Goal: Task Accomplishment & Management: Use online tool/utility

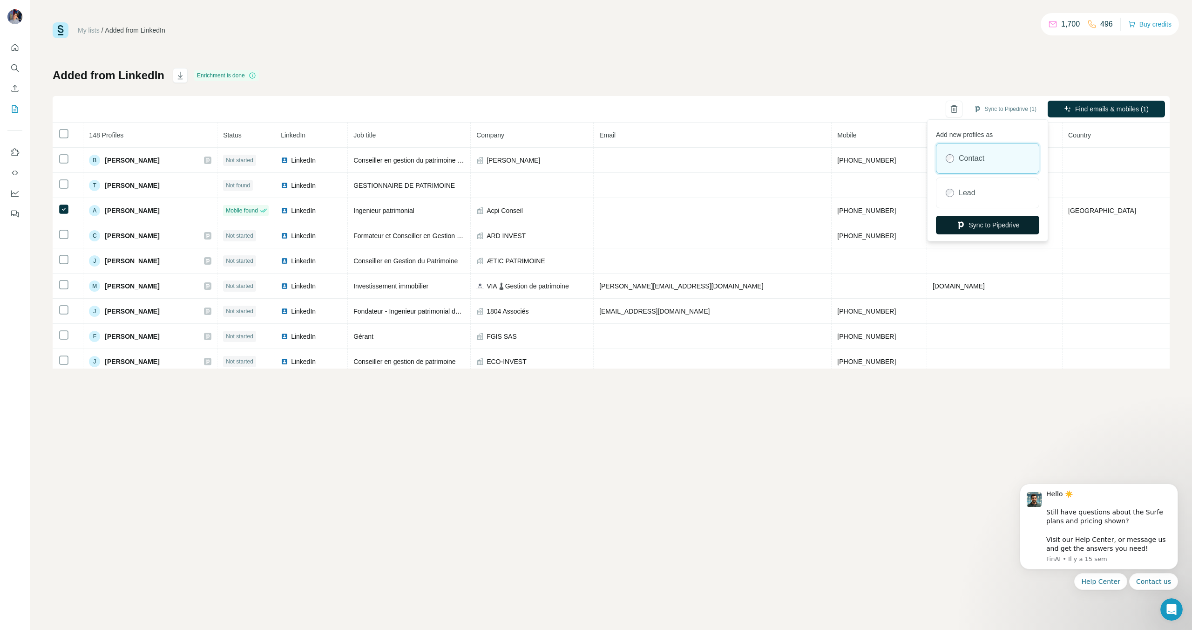
click at [993, 229] on button "Sync to Pipedrive" at bounding box center [987, 225] width 103 height 19
click at [97, 616] on div "Successfully synced to Pipedrive." at bounding box center [69, 610] width 127 height 26
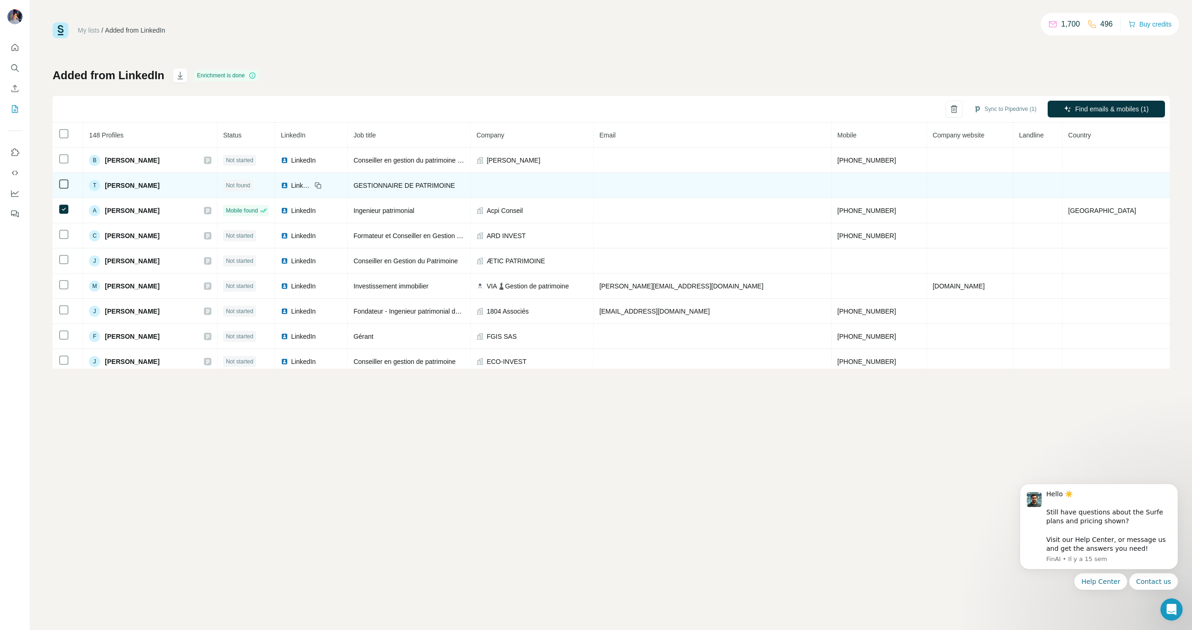
click at [141, 182] on span "Thierry VINAS" at bounding box center [132, 185] width 54 height 9
click at [56, 184] on td at bounding box center [68, 185] width 31 height 25
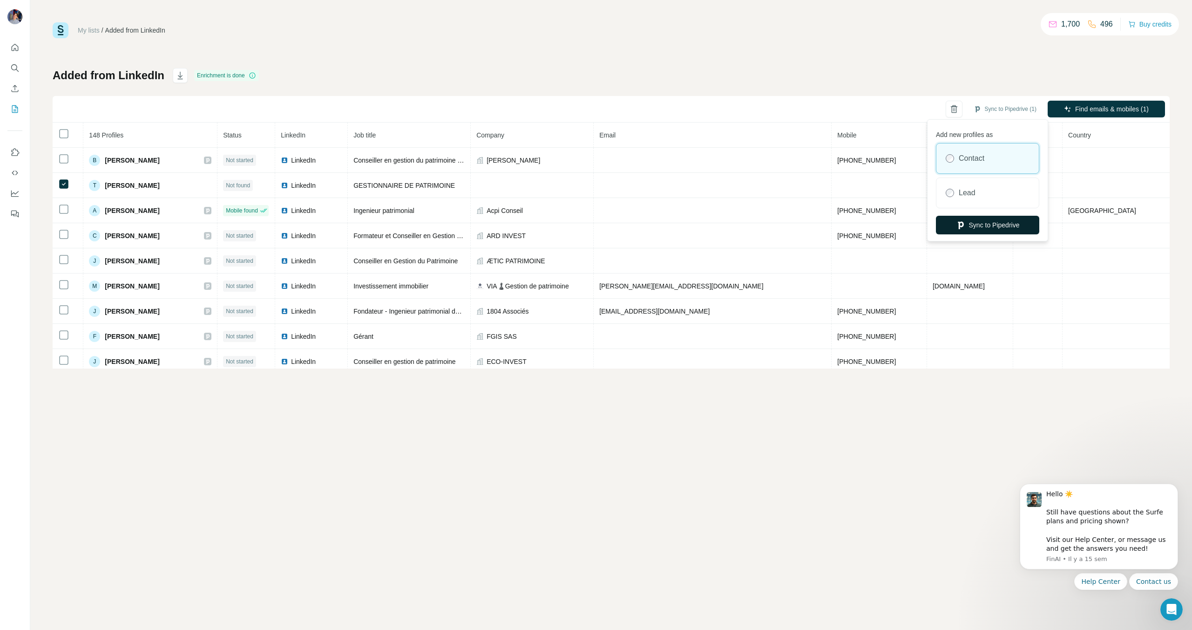
click at [998, 222] on button "Sync to Pipedrive" at bounding box center [987, 225] width 103 height 19
click at [996, 224] on button "Sync to Pipedrive" at bounding box center [987, 225] width 103 height 19
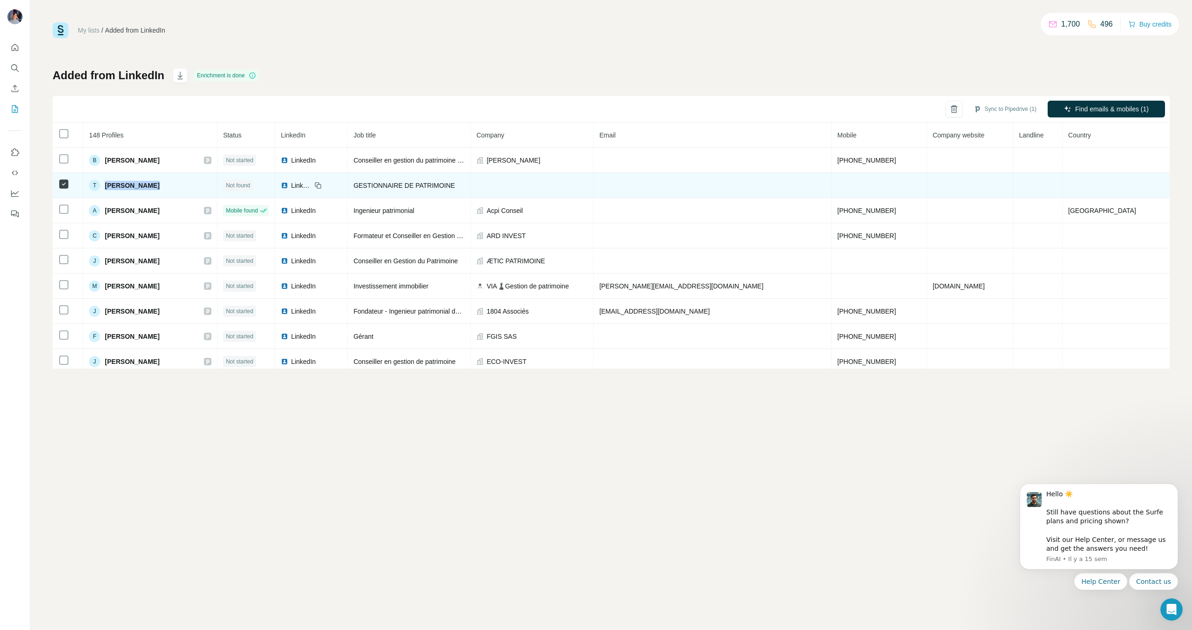
drag, startPoint x: 169, startPoint y: 188, endPoint x: 114, endPoint y: 184, distance: 55.0
click at [114, 184] on div "T Thierry VINAS" at bounding box center [150, 185] width 122 height 11
copy span "Thierry VINAS"
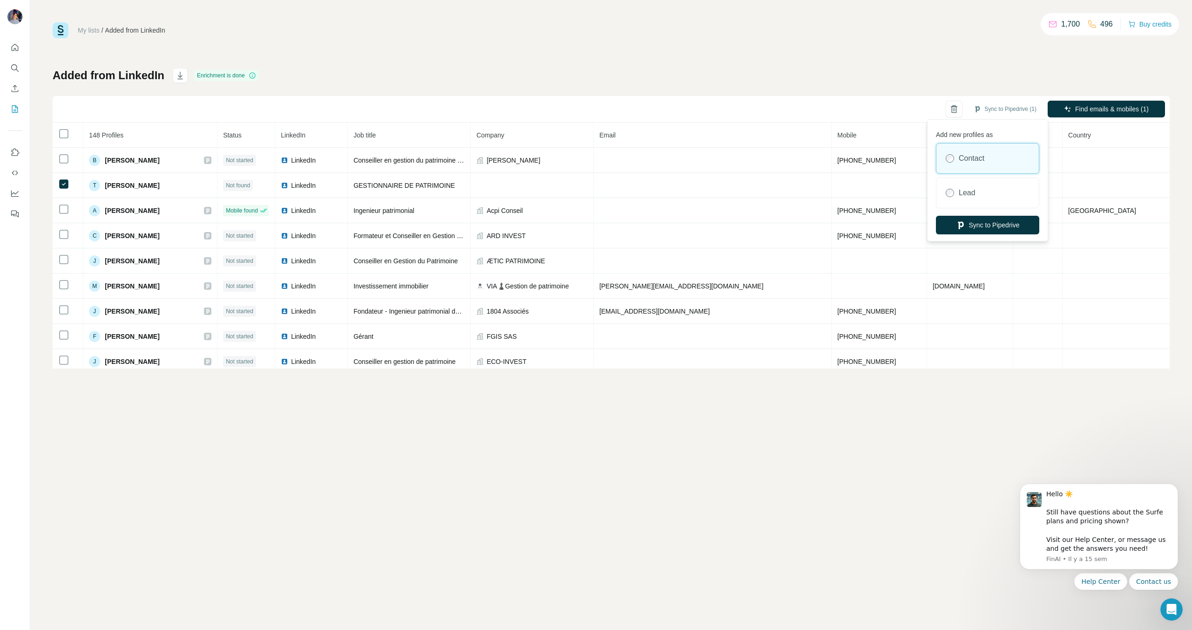
click at [980, 116] on div "Sync to Pipedrive (1)" at bounding box center [1005, 109] width 76 height 17
click at [967, 222] on button "Sync to Pipedrive" at bounding box center [987, 225] width 103 height 19
click at [987, 229] on button "Sync to Pipedrive" at bounding box center [987, 225] width 103 height 19
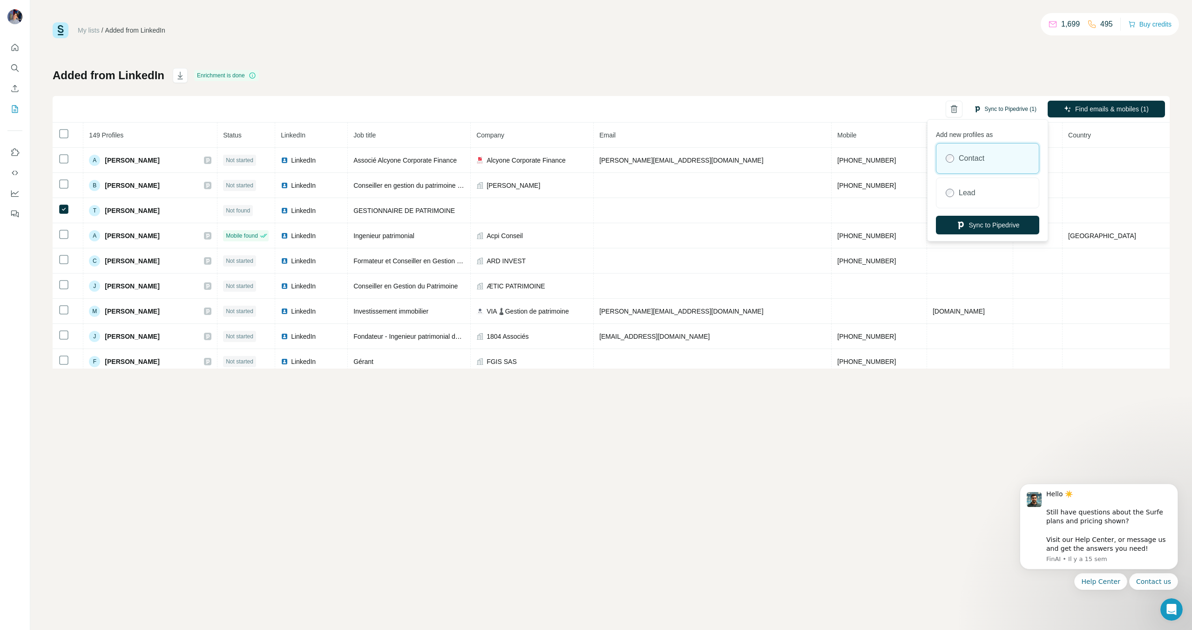
click at [1003, 109] on button "Sync to Pipedrive (1)" at bounding box center [1005, 109] width 76 height 14
click at [996, 226] on button "Sync to Pipedrive" at bounding box center [987, 225] width 103 height 19
click at [1005, 114] on button "Sync to Pipedrive (1)" at bounding box center [1005, 109] width 76 height 14
click at [988, 227] on button "Sync to Pipedrive" at bounding box center [987, 225] width 103 height 19
click at [955, 111] on icon "button" at bounding box center [954, 108] width 9 height 9
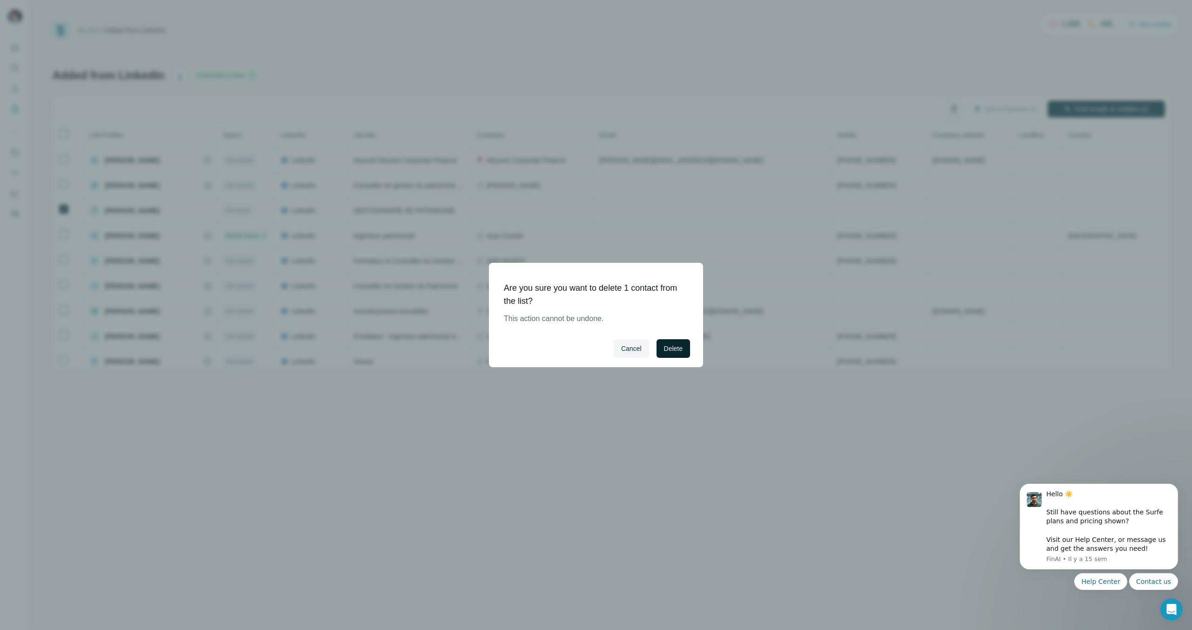
click at [678, 345] on span "Delete" at bounding box center [673, 348] width 19 height 9
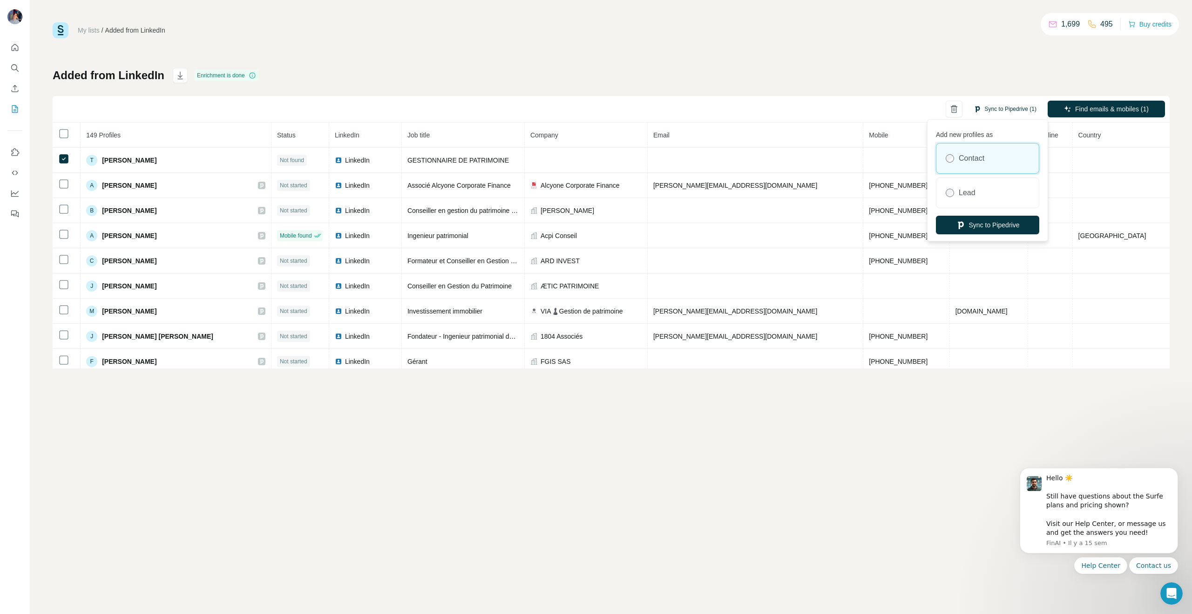
click at [1000, 102] on button "Sync to Pipedrive (1)" at bounding box center [1005, 109] width 76 height 14
click at [1002, 227] on button "Sync to Pipedrive" at bounding box center [987, 225] width 103 height 19
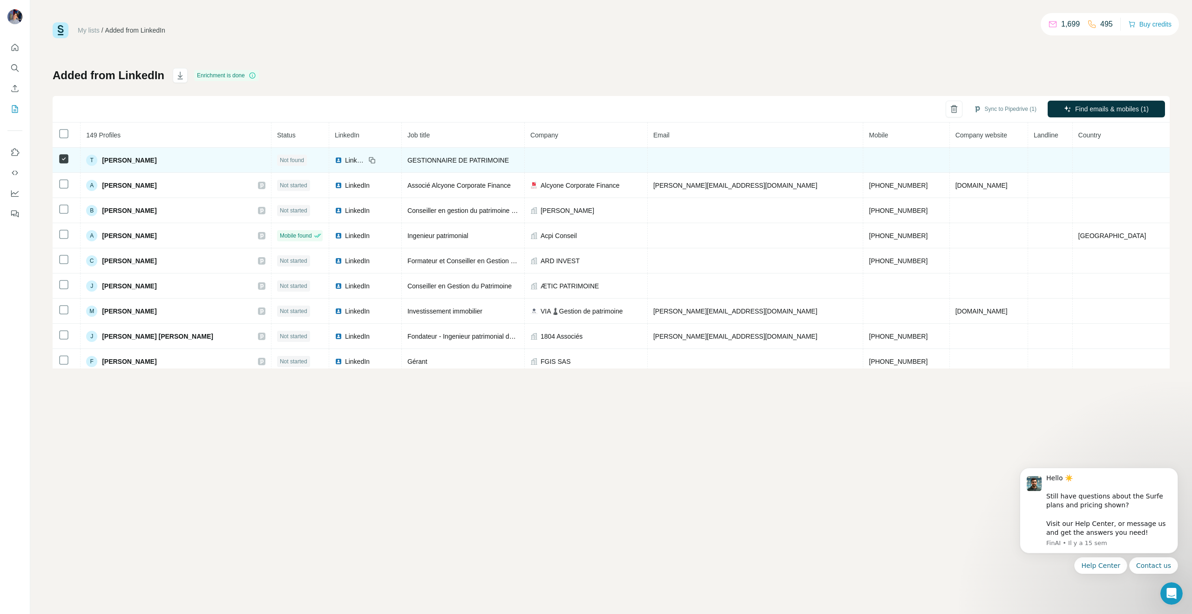
click at [597, 156] on td at bounding box center [586, 160] width 123 height 25
click at [580, 156] on td at bounding box center [586, 160] width 123 height 25
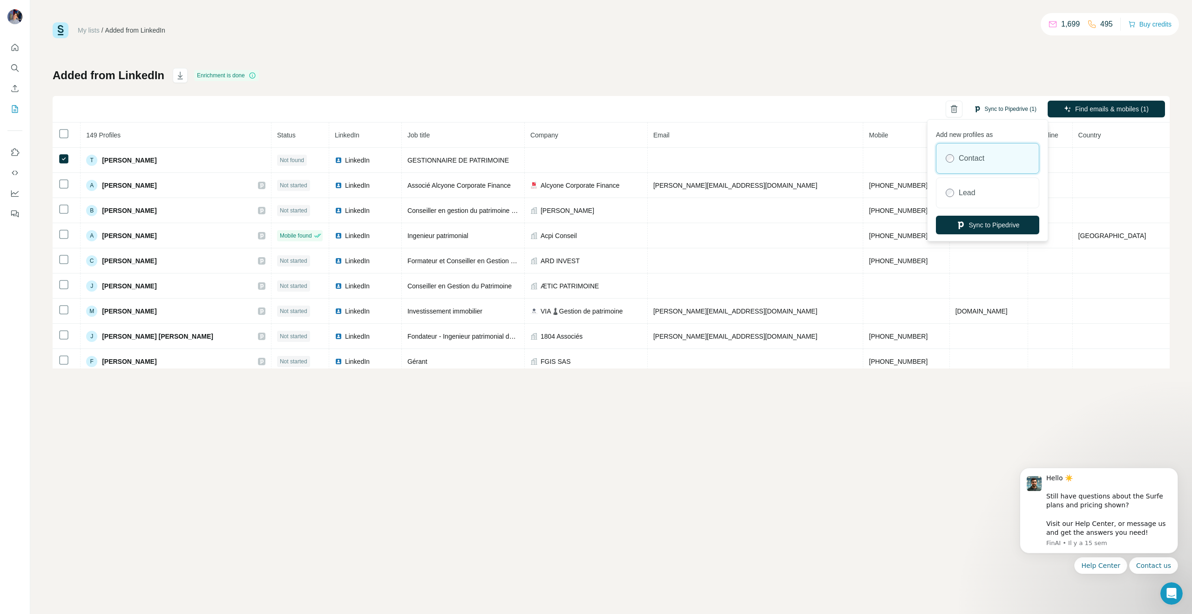
click at [1000, 110] on button "Sync to Pipedrive (1)" at bounding box center [1005, 109] width 76 height 14
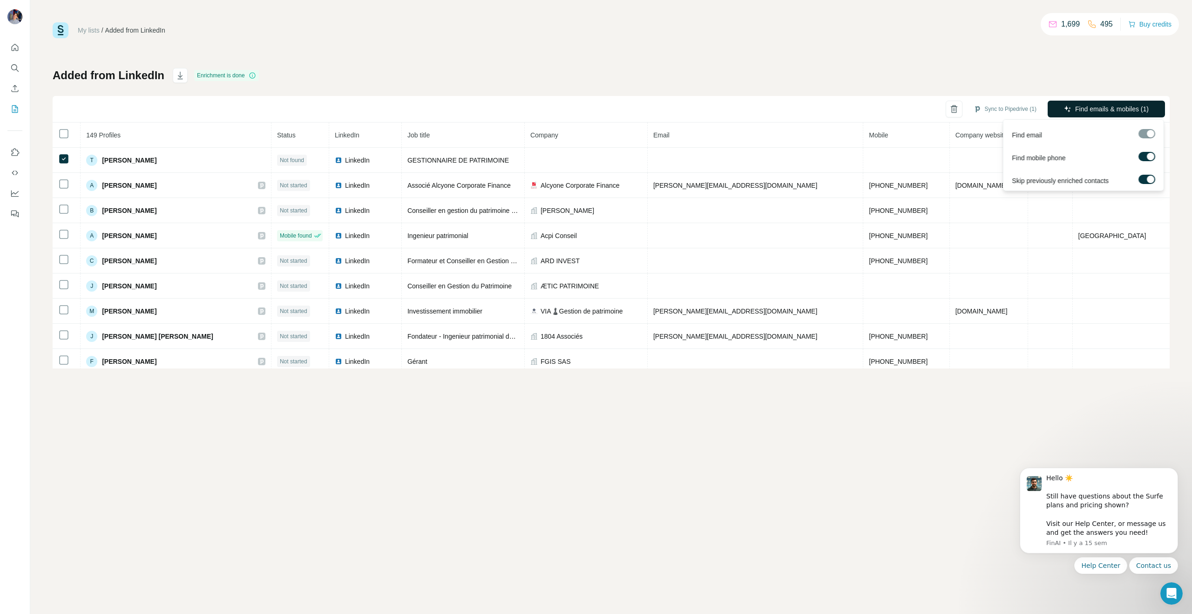
click at [1070, 111] on button "Find emails & mobiles (1)" at bounding box center [1106, 109] width 117 height 17
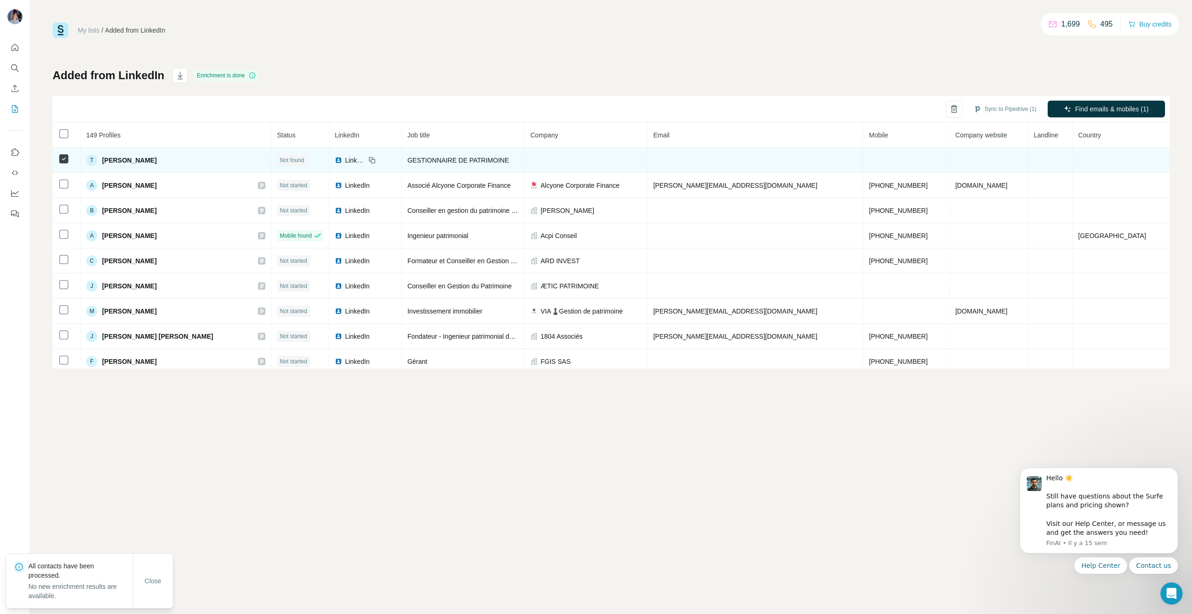
click at [617, 153] on td at bounding box center [586, 160] width 123 height 25
click at [590, 156] on td at bounding box center [586, 160] width 123 height 25
click at [139, 160] on span "Thierry VINAS" at bounding box center [129, 160] width 54 height 9
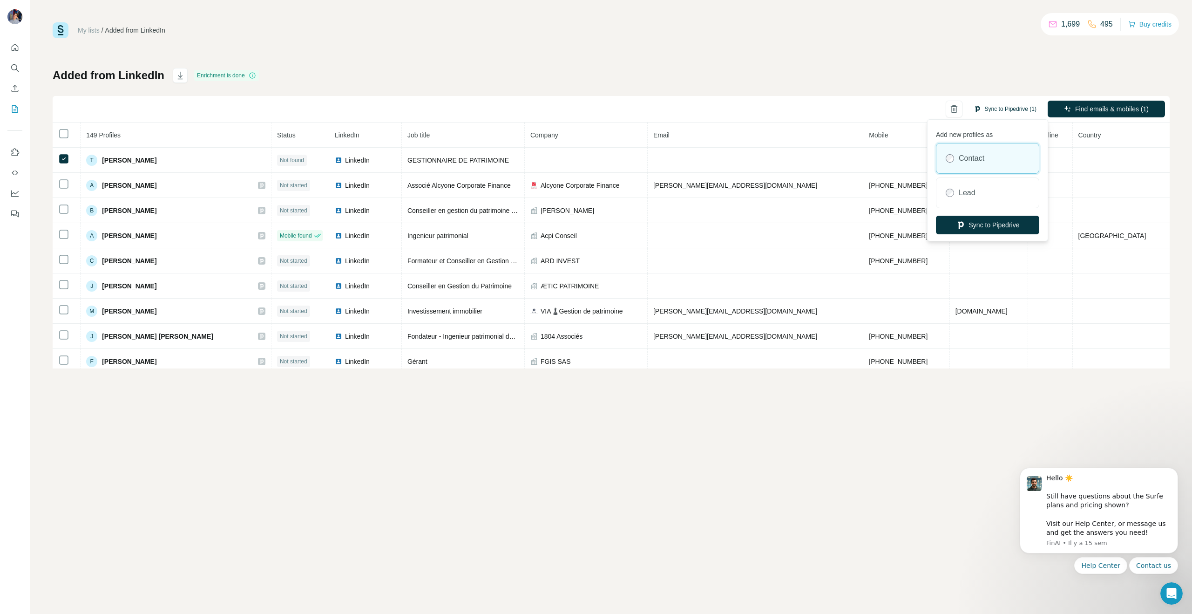
click at [997, 112] on button "Sync to Pipedrive (1)" at bounding box center [1005, 109] width 76 height 14
click at [973, 232] on button "Sync to Pipedrive" at bounding box center [987, 225] width 103 height 19
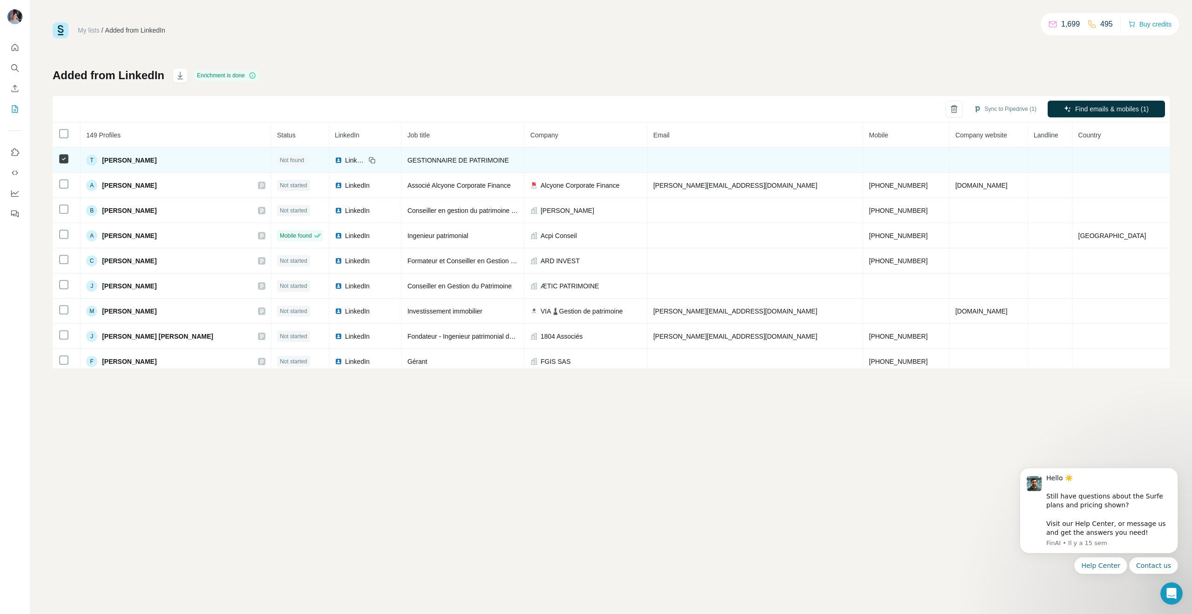
drag, startPoint x: 418, startPoint y: 141, endPoint x: 427, endPoint y: 149, distance: 11.9
click at [418, 142] on th "Job title" at bounding box center [463, 134] width 123 height 25
click at [446, 156] on div "GESTIONNAIRE DE PATRIMOINE" at bounding box center [462, 160] width 111 height 9
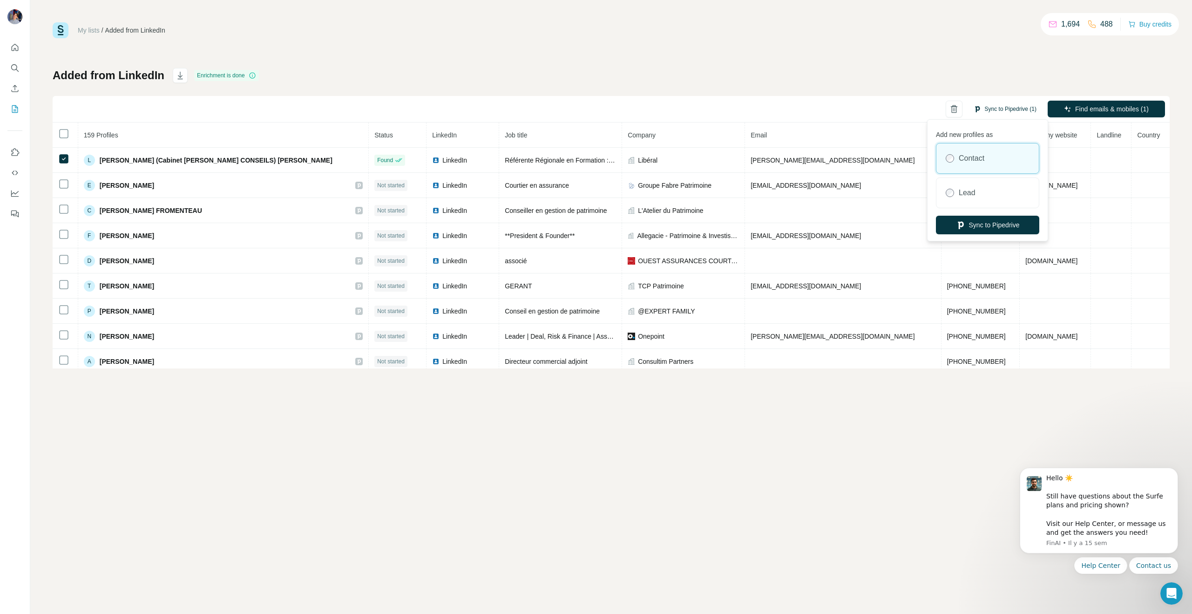
click at [1002, 103] on button "Sync to Pipedrive (1)" at bounding box center [1005, 109] width 76 height 14
click at [994, 227] on button "Sync to Pipedrive" at bounding box center [987, 225] width 103 height 19
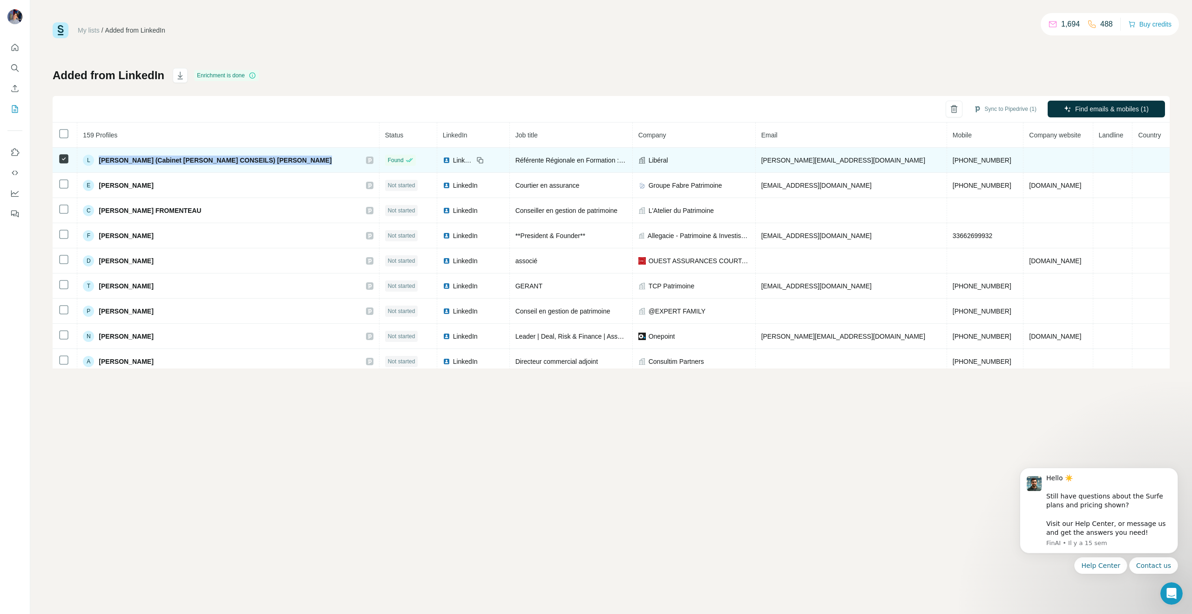
drag, startPoint x: 296, startPoint y: 155, endPoint x: 97, endPoint y: 156, distance: 199.3
click at [97, 156] on div "L Laurence (Cabinet TANGUY CONSEILS) TANGUY" at bounding box center [228, 160] width 290 height 11
copy div "[PERSON_NAME] (Cabinet [PERSON_NAME] CONSEILS) [PERSON_NAME]"
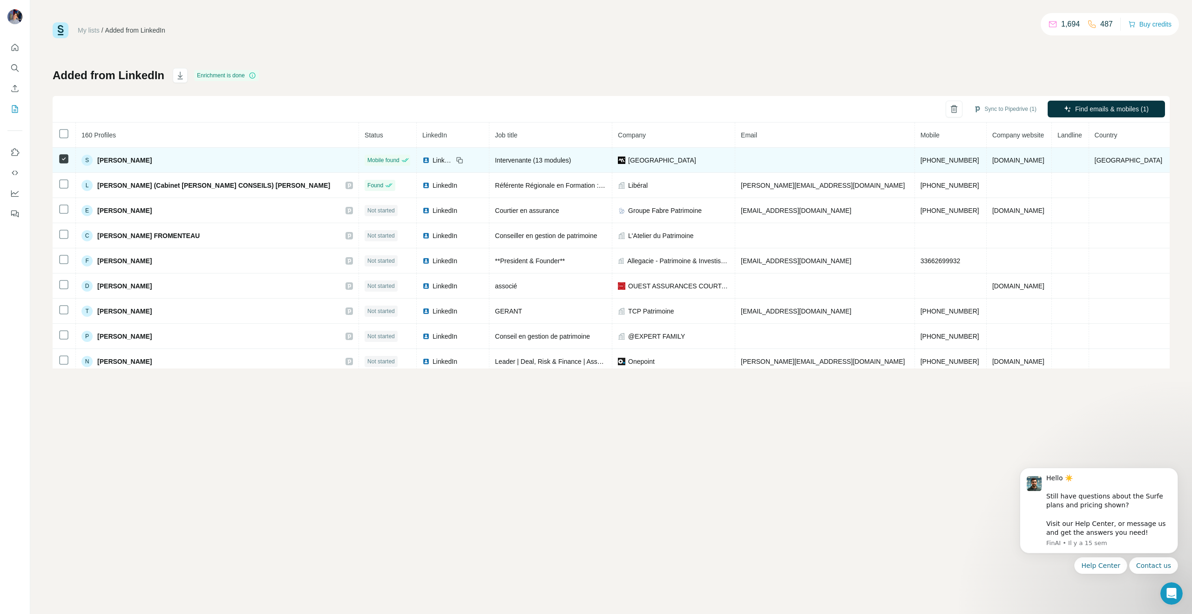
click at [628, 155] on td "[GEOGRAPHIC_DATA]" at bounding box center [673, 160] width 123 height 25
click at [632, 161] on span "[GEOGRAPHIC_DATA]" at bounding box center [662, 160] width 68 height 9
click at [633, 160] on span "[GEOGRAPHIC_DATA]" at bounding box center [662, 160] width 68 height 9
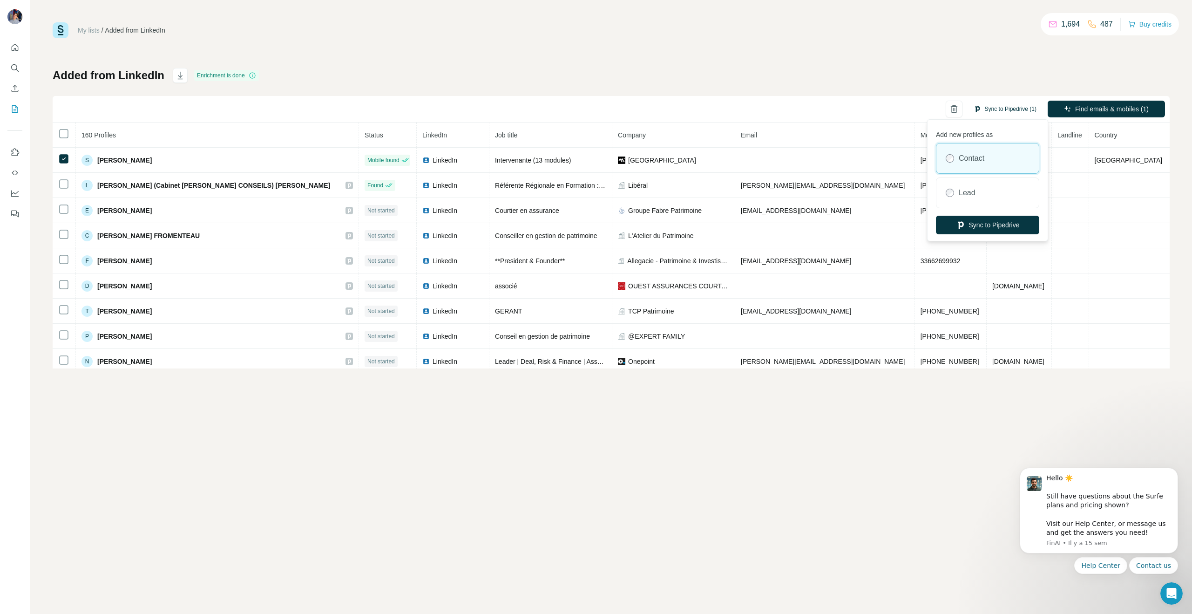
drag, startPoint x: 1099, startPoint y: 117, endPoint x: 983, endPoint y: 112, distance: 116.1
click at [983, 112] on div "Sync to Pipedrive (1) Find emails & mobiles (1)" at bounding box center [611, 109] width 1117 height 27
click at [972, 228] on button "Sync to Pipedrive" at bounding box center [987, 225] width 103 height 19
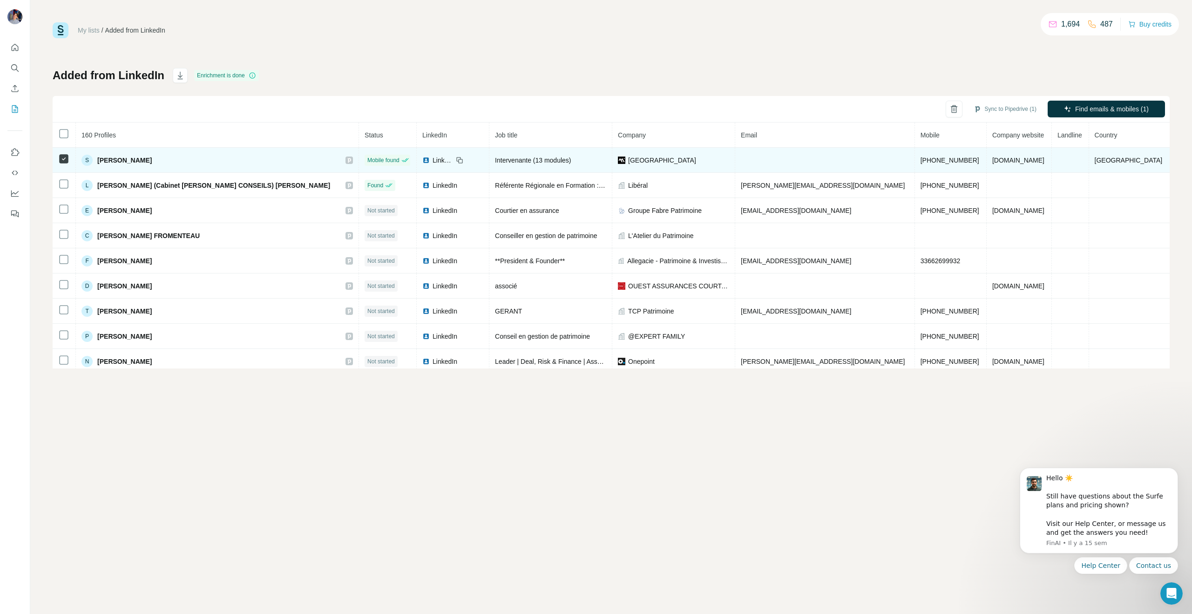
drag, startPoint x: 210, startPoint y: 161, endPoint x: 96, endPoint y: 159, distance: 114.6
click at [96, 159] on div "S Sylvie BIDAULT" at bounding box center [216, 160] width 271 height 11
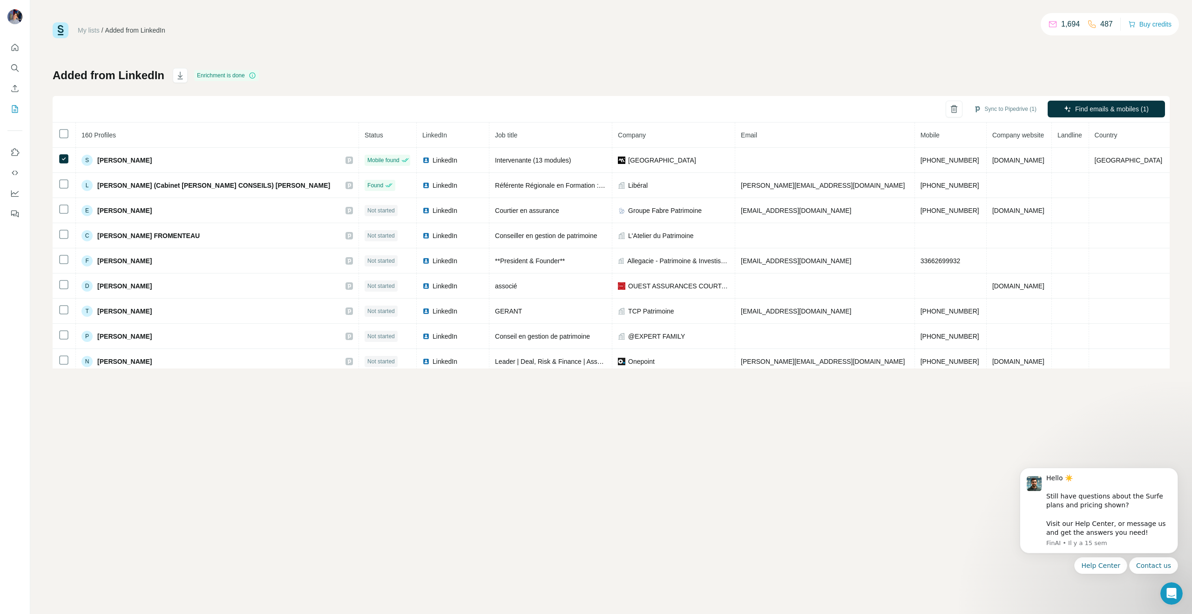
copy div "[PERSON_NAME]"
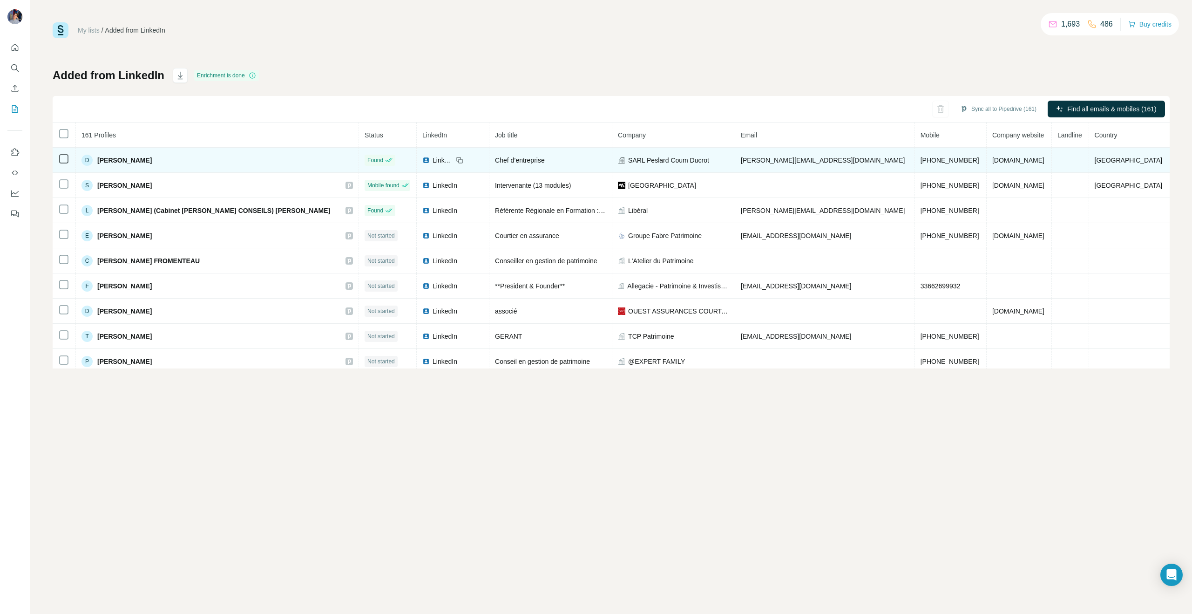
click at [69, 158] on td at bounding box center [64, 160] width 23 height 25
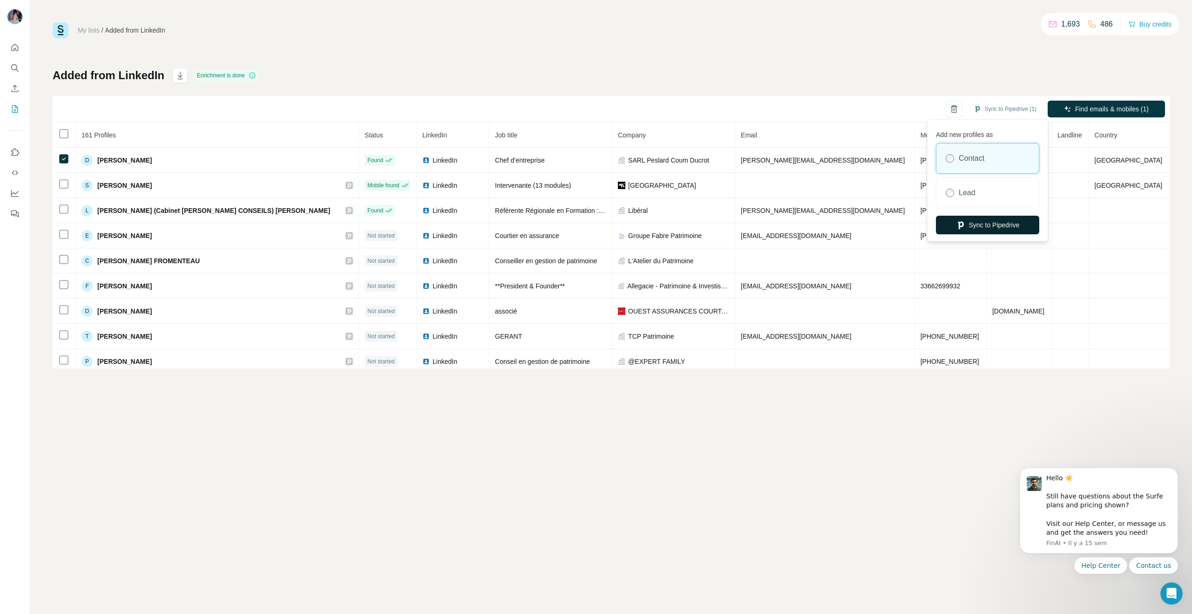
click at [991, 227] on button "Sync to Pipedrive" at bounding box center [987, 225] width 103 height 19
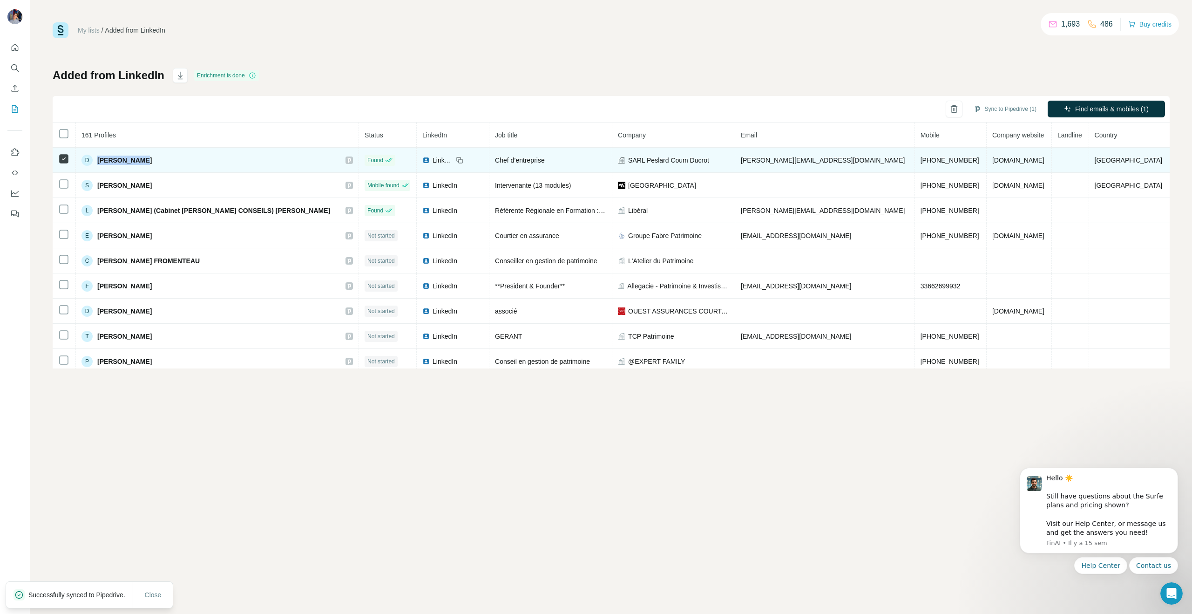
drag, startPoint x: 184, startPoint y: 160, endPoint x: 104, endPoint y: 164, distance: 80.7
click at [104, 164] on div "D [PERSON_NAME]" at bounding box center [216, 160] width 271 height 11
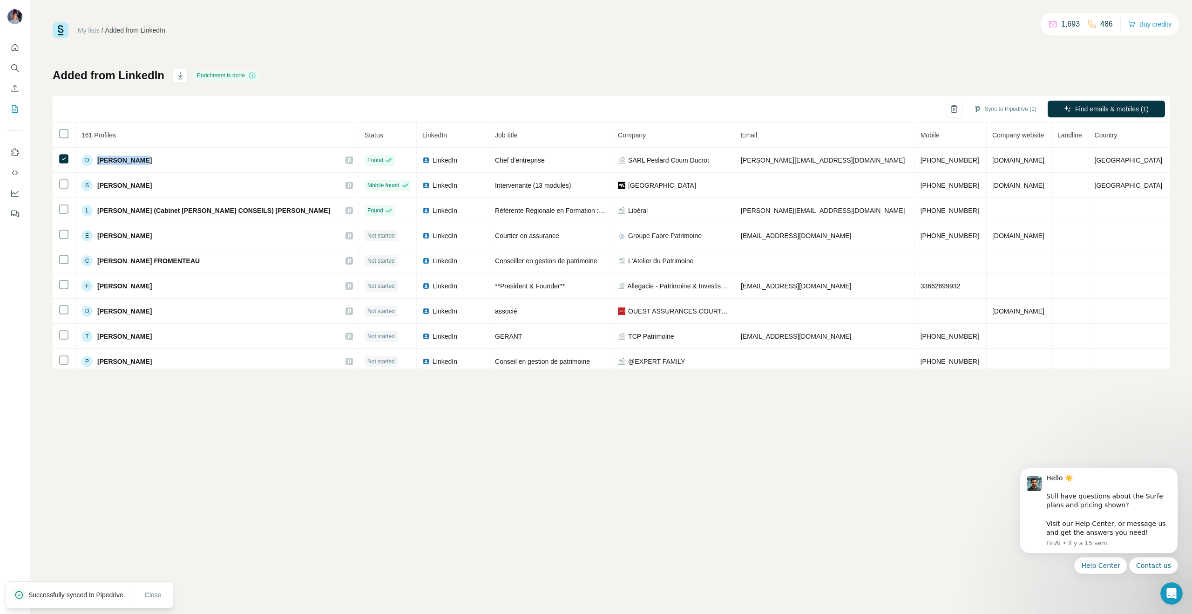
copy span "[PERSON_NAME]"
